Goal: Navigation & Orientation: Go to known website

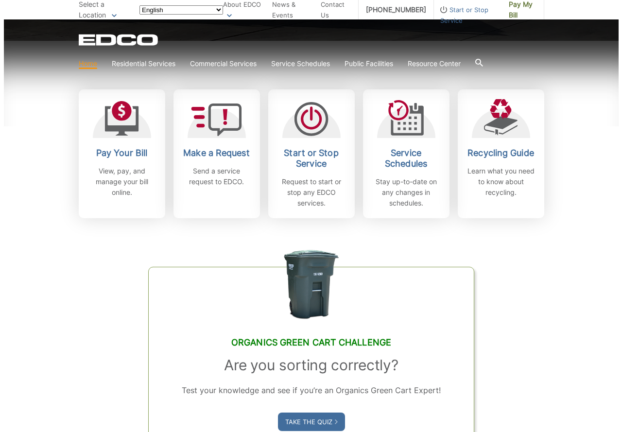
scroll to position [292, 0]
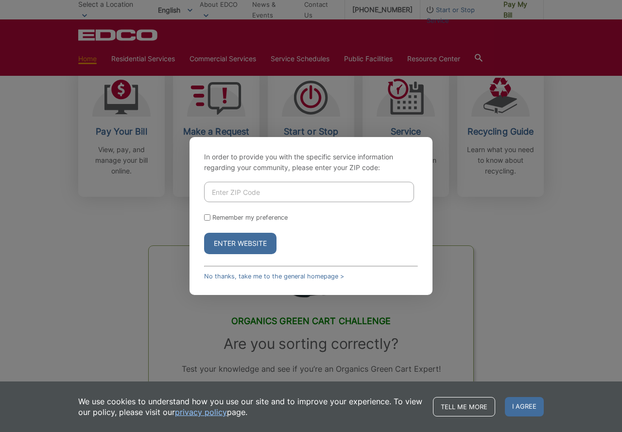
click at [255, 191] on input "Enter ZIP Code" at bounding box center [309, 192] width 210 height 20
click at [229, 243] on button "Enter Website" at bounding box center [240, 243] width 72 height 21
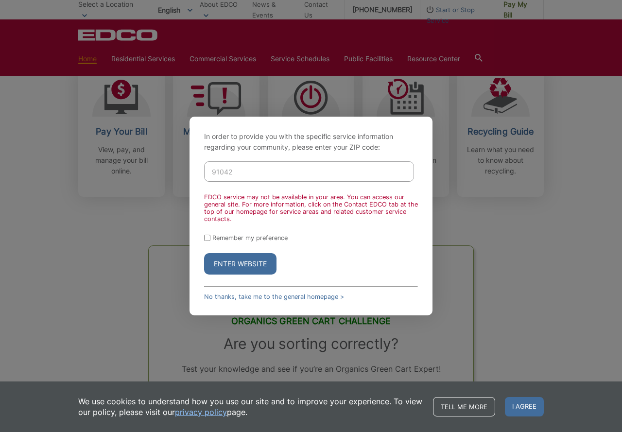
click at [223, 173] on input "91042" at bounding box center [309, 171] width 210 height 20
type input "91942"
click at [220, 264] on button "Enter Website" at bounding box center [240, 263] width 72 height 21
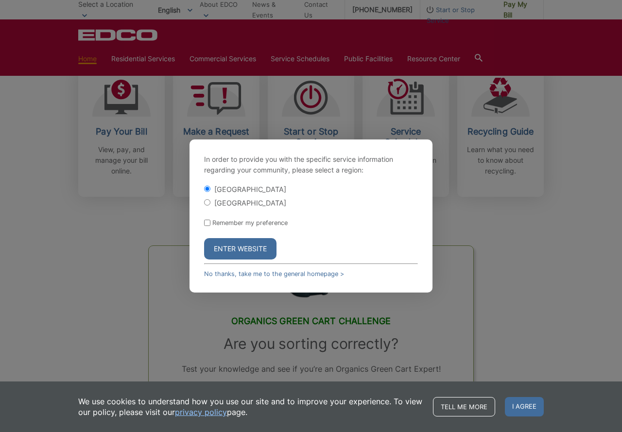
click at [227, 250] on button "Enter Website" at bounding box center [240, 248] width 72 height 21
